Goal: Task Accomplishment & Management: Complete application form

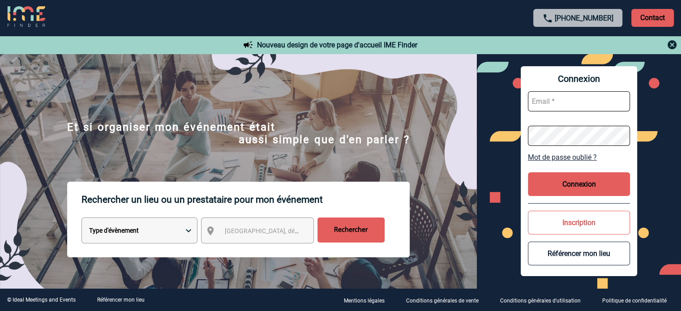
type input "smiladinovic@ime-groupe.com"
click at [566, 192] on button "Connexion" at bounding box center [579, 184] width 102 height 24
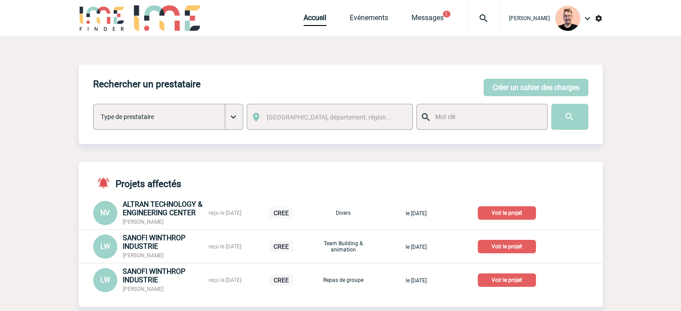
click at [472, 13] on img at bounding box center [483, 18] width 32 height 11
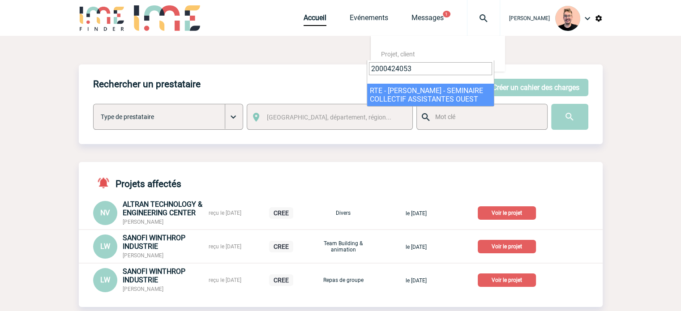
type input "2000424053"
select select "23554"
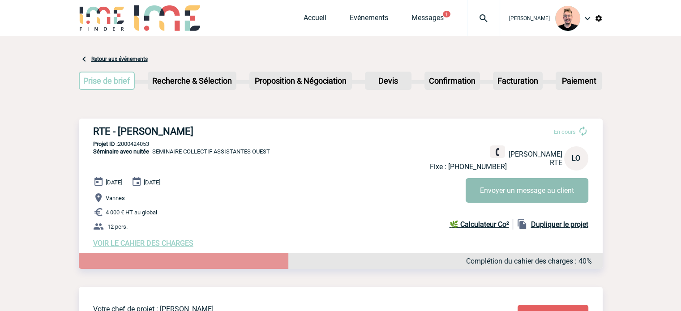
click at [502, 190] on button "Envoyer un message au client" at bounding box center [526, 190] width 123 height 25
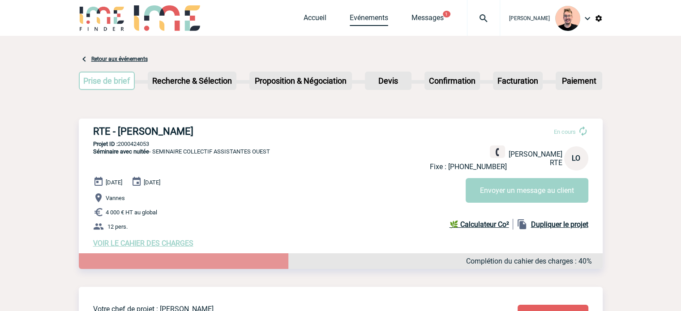
click at [350, 23] on link "Evénements" at bounding box center [369, 19] width 38 height 13
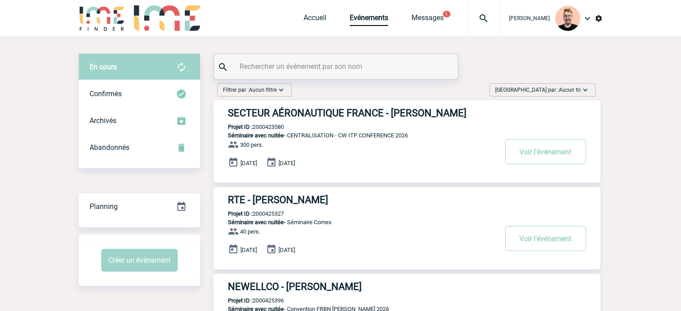
click at [552, 93] on span "Trier par : Aucun tri" at bounding box center [537, 89] width 85 height 9
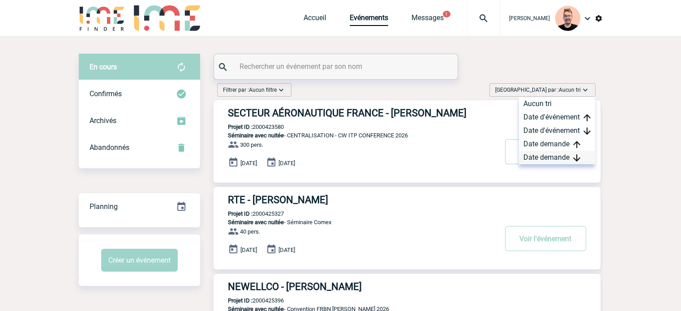
click at [551, 157] on div "Date demande" at bounding box center [557, 157] width 76 height 13
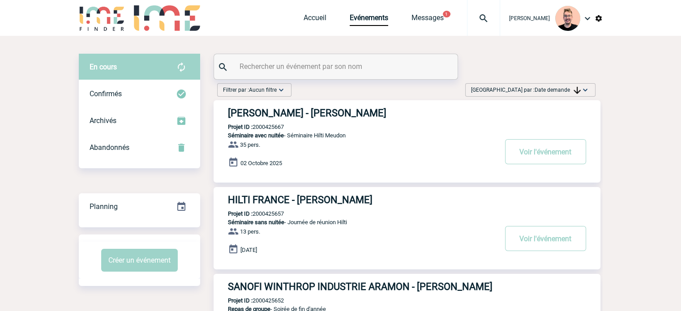
click at [111, 11] on img at bounding box center [102, 18] width 47 height 26
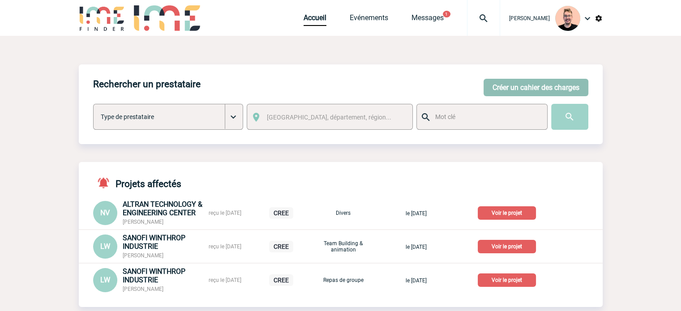
click at [494, 87] on button "Créer un cahier des charges" at bounding box center [535, 87] width 105 height 17
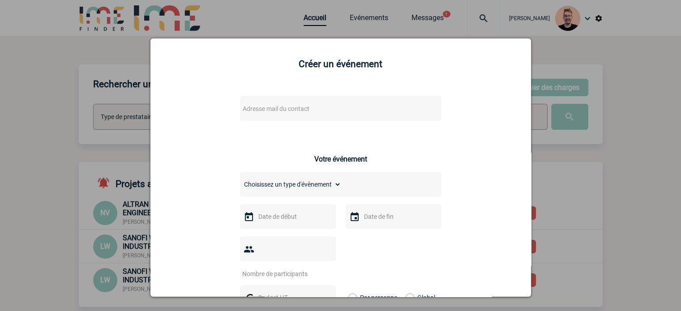
click at [297, 109] on span "Adresse mail du contact" at bounding box center [276, 108] width 67 height 7
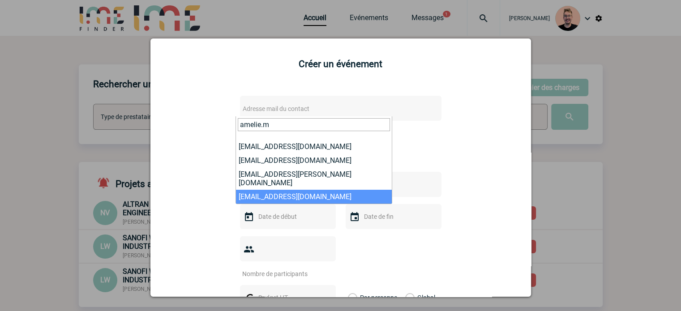
type input "amelie.m"
select select "126769"
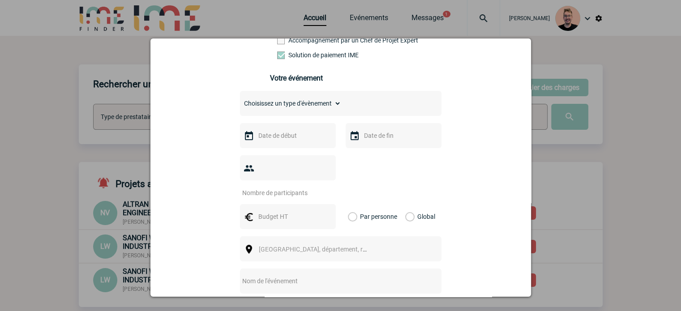
scroll to position [179, 0]
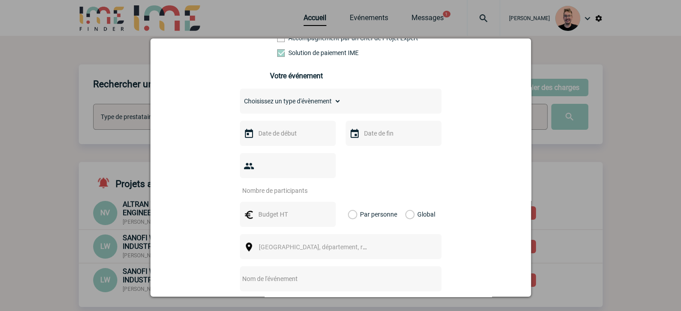
click at [295, 105] on select "Choisissez un type d'évènement Séminaire avec nuitée Séminaire sans nuitée Repa…" at bounding box center [290, 101] width 101 height 13
select select "4"
click at [240, 98] on select "Choisissez un type d'évènement Séminaire avec nuitée Séminaire sans nuitée Repa…" at bounding box center [290, 101] width 101 height 13
click at [281, 132] on input "text" at bounding box center [287, 134] width 62 height 12
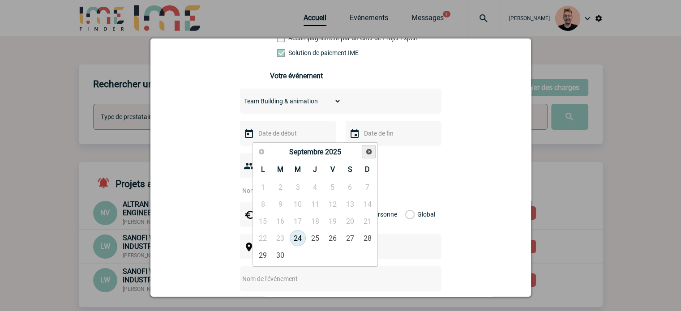
click at [368, 154] on span "Suivant" at bounding box center [368, 151] width 7 height 7
click at [279, 254] on link "25" at bounding box center [280, 255] width 17 height 16
type input "25-11-2025"
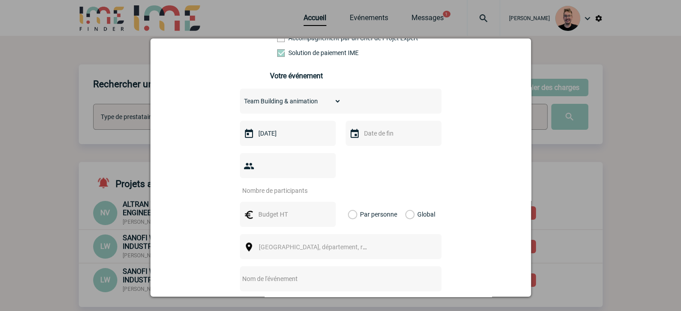
click at [367, 139] on input "text" at bounding box center [393, 134] width 62 height 12
click at [383, 257] on link "25" at bounding box center [386, 255] width 17 height 16
type input "25-11-2025"
click at [282, 185] on input "number" at bounding box center [282, 191] width 84 height 12
type input "18"
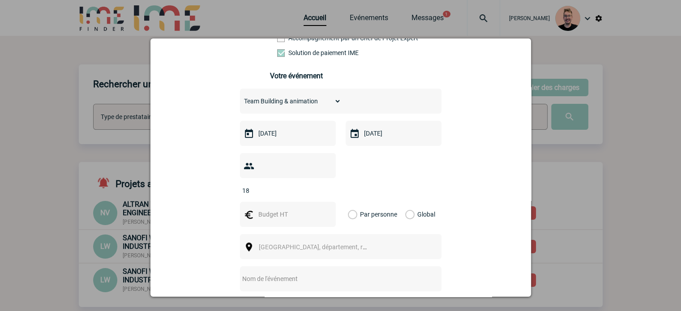
click at [263, 209] on input "text" at bounding box center [287, 215] width 62 height 12
type input "1000"
click at [407, 202] on label "Global" at bounding box center [408, 214] width 6 height 25
click at [0, 0] on input "Global" at bounding box center [0, 0] width 0 height 0
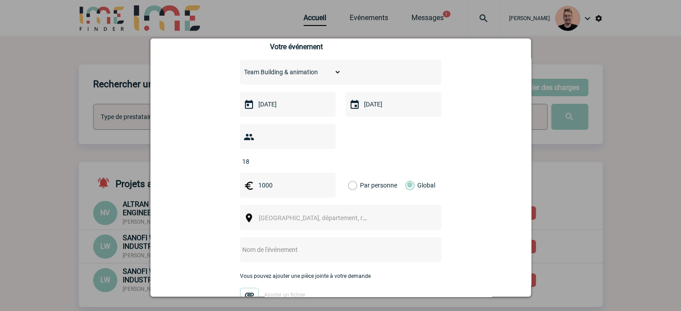
scroll to position [224, 0]
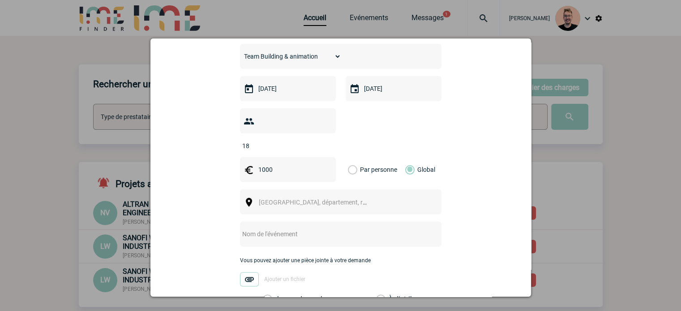
click at [270, 199] on span "Ville, département, région..." at bounding box center [321, 202] width 124 height 7
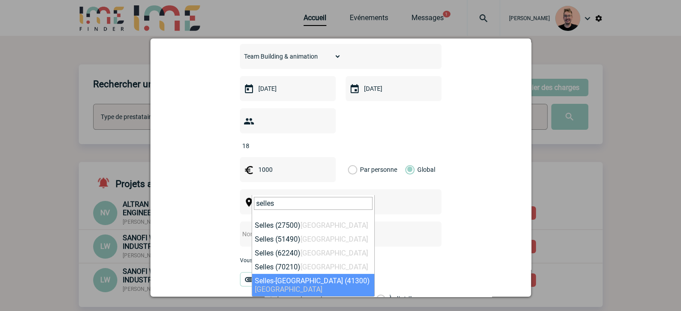
type input "selles"
select select "4054"
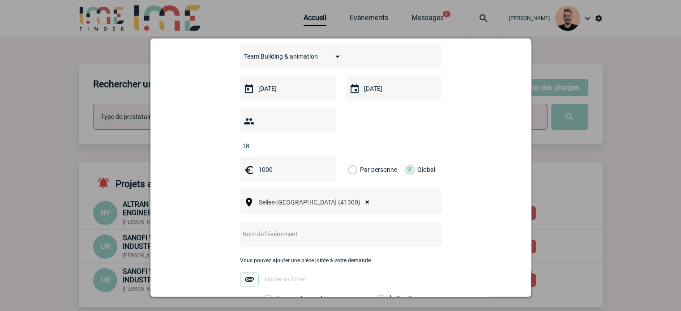
click at [283, 228] on input "text" at bounding box center [329, 234] width 178 height 12
click at [313, 228] on input "CENTRALISATION -" at bounding box center [329, 234] width 178 height 12
paste input "Team métier Méthodes"
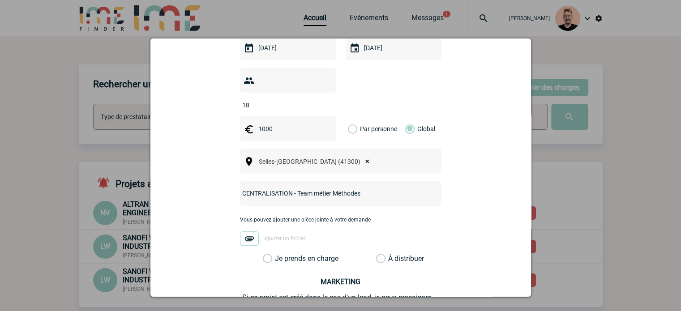
scroll to position [313, 0]
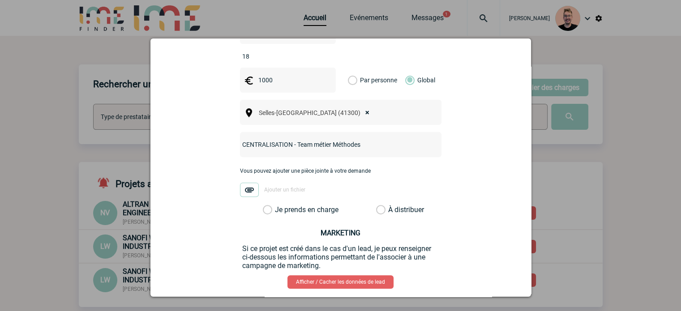
type input "CENTRALISATION - Team métier Méthodes"
click at [278, 205] on label "Je prends en charge" at bounding box center [270, 209] width 15 height 9
click at [0, 0] on input "Je prends en charge" at bounding box center [0, 0] width 0 height 0
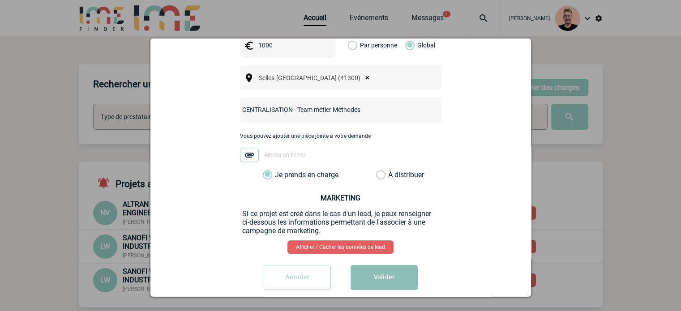
click at [389, 269] on button "Valider" at bounding box center [383, 277] width 67 height 25
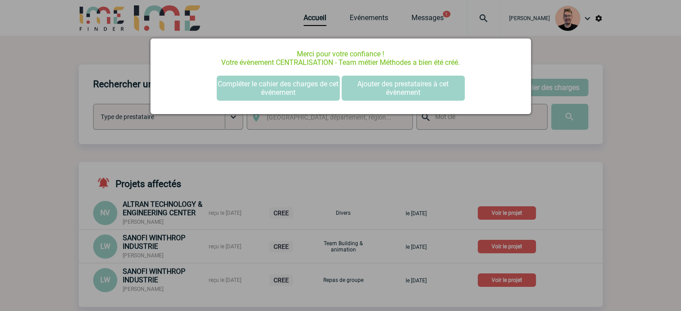
scroll to position [0, 0]
click at [260, 82] on button "Compléter le cahier des charges de cet événement" at bounding box center [278, 88] width 123 height 25
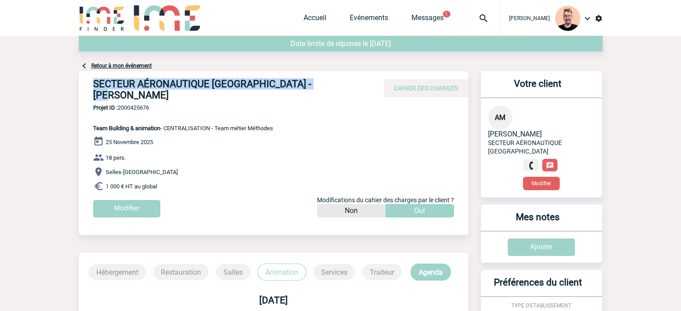
drag, startPoint x: 335, startPoint y: 82, endPoint x: 94, endPoint y: 85, distance: 240.8
click at [94, 85] on h4 "SECTEUR AÉRONAUTIQUE FRANCE - Amélie MACHARD" at bounding box center [227, 89] width 269 height 22
copy h4 "SECTEUR AÉRONAUTIQUE FRANCE - Amélie MACHARD"
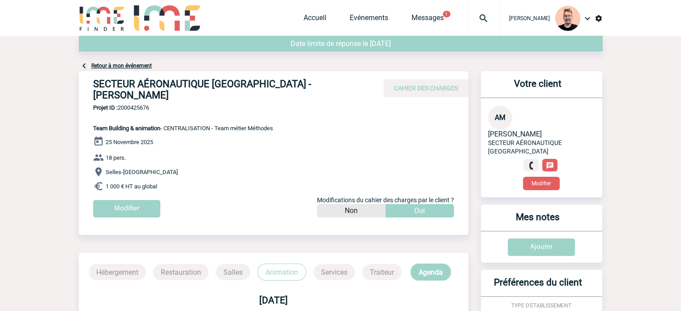
click at [141, 104] on span "Projet ID : 2000425676" at bounding box center [183, 107] width 180 height 7
copy span "2000425676"
click at [137, 104] on span "Projet ID : 2000425676" at bounding box center [183, 107] width 180 height 7
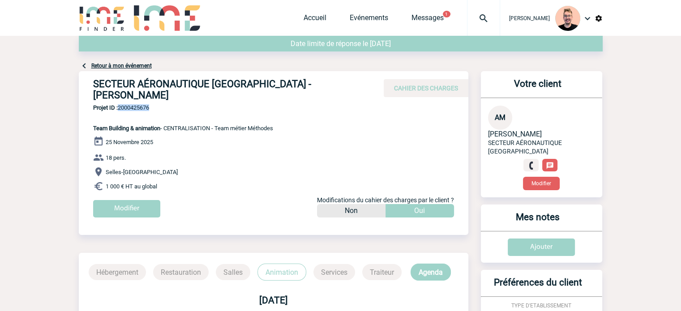
copy span "2000425676"
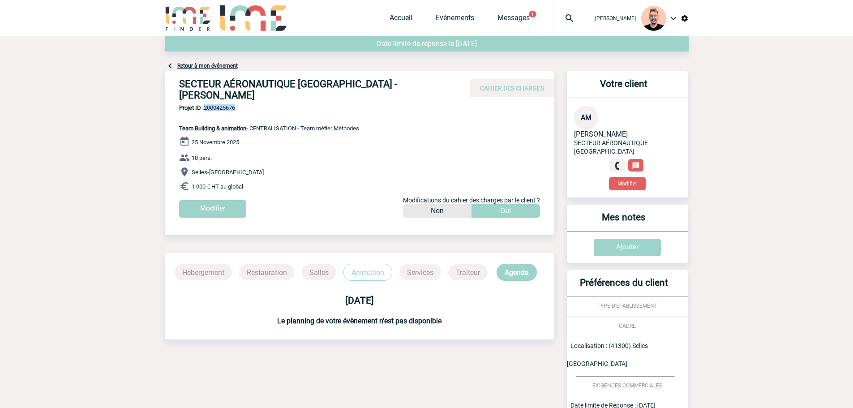
click at [553, 20] on img at bounding box center [569, 18] width 32 height 11
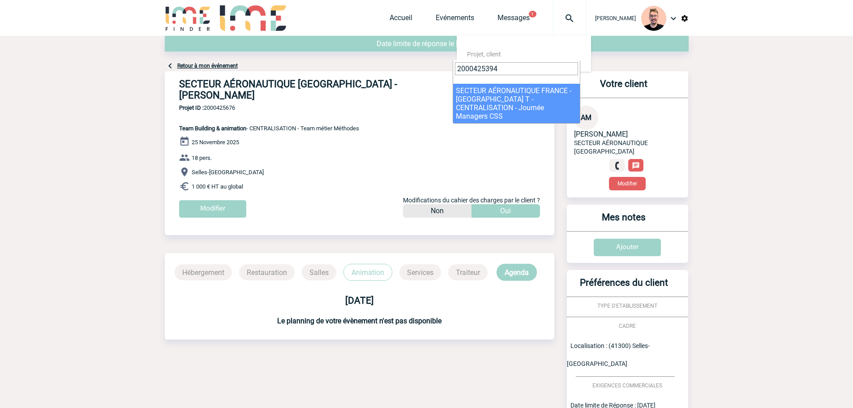
type input "2000425394"
select select "24895"
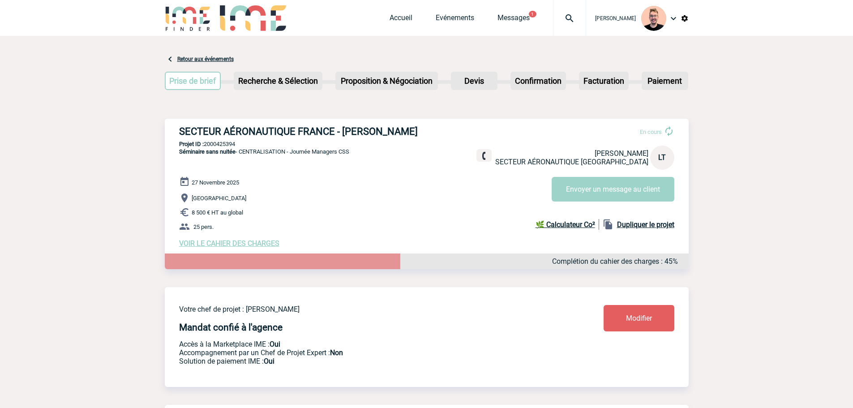
drag, startPoint x: 415, startPoint y: 129, endPoint x: 343, endPoint y: 135, distance: 72.3
click at [343, 135] on h3 "SECTEUR AÉRONAUTIQUE FRANCE - [PERSON_NAME]" at bounding box center [313, 131] width 269 height 11
copy h3 "[PERSON_NAME]"
